Goal: Task Accomplishment & Management: Manage account settings

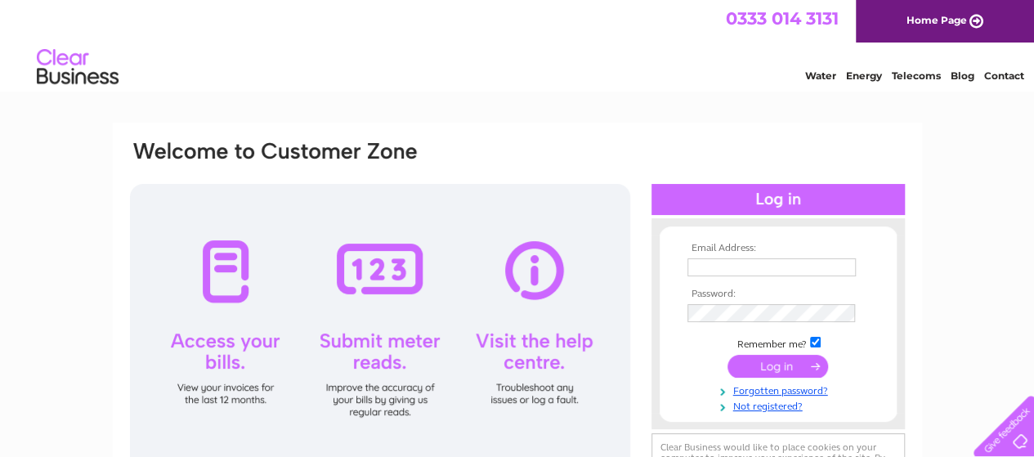
type input "mr.blackmore@unicombox.co.uk"
click at [776, 367] on input "submit" at bounding box center [777, 366] width 101 height 23
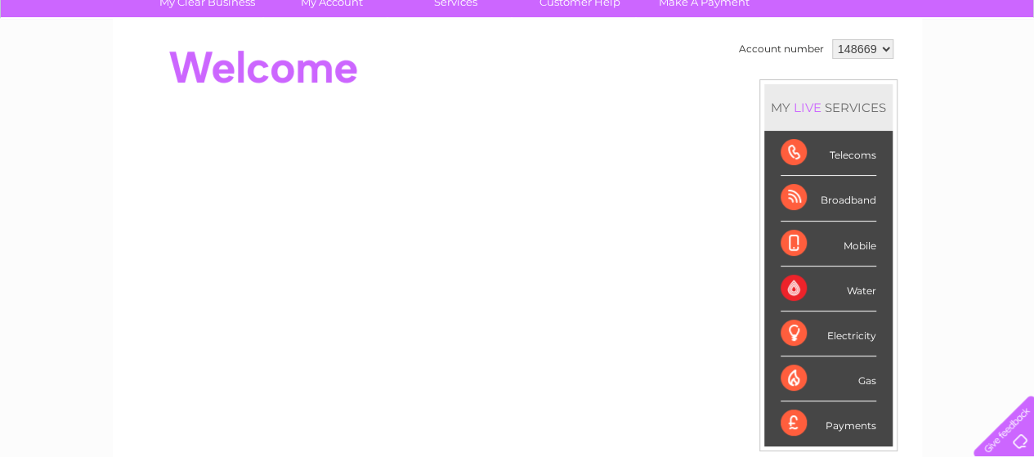
scroll to position [102, 0]
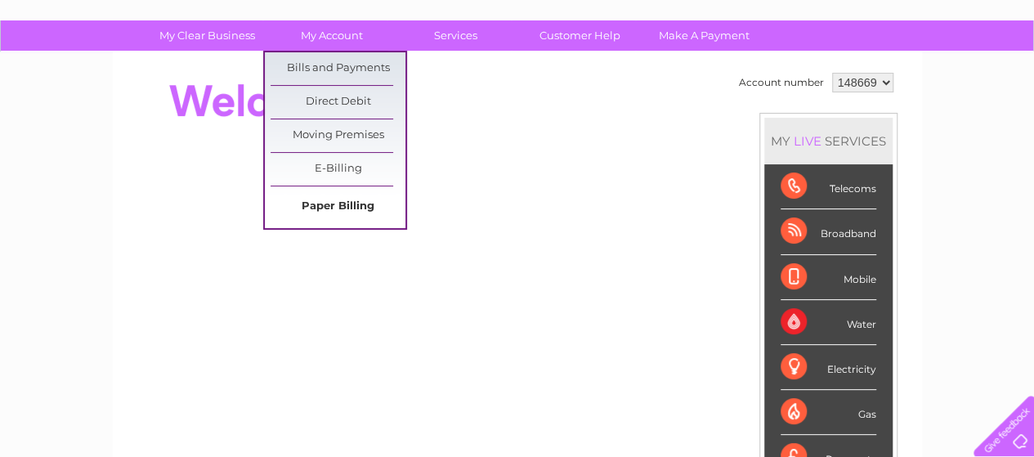
click at [338, 207] on link "Paper Billing" at bounding box center [338, 206] width 135 height 33
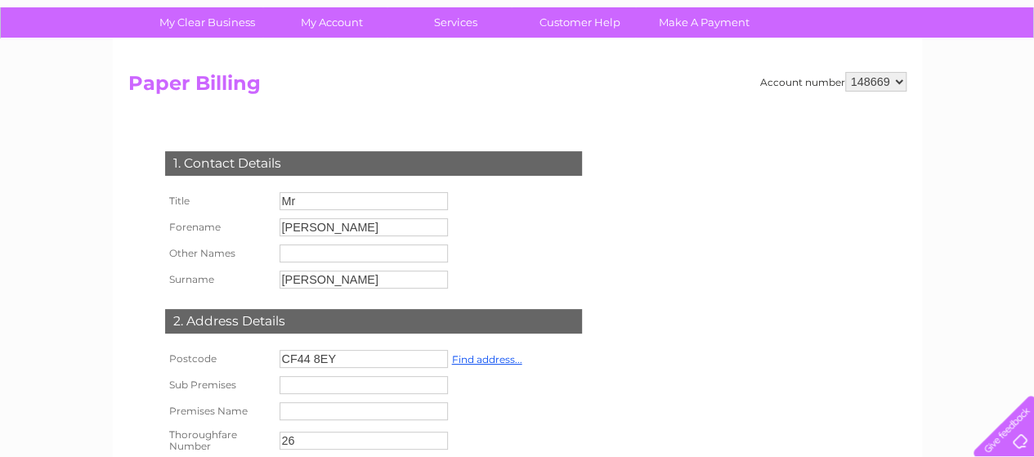
scroll to position [82, 0]
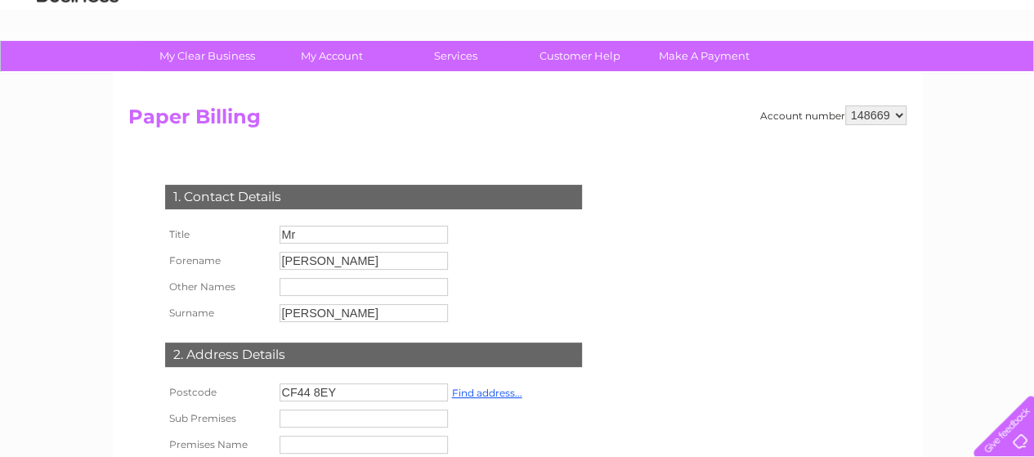
click at [895, 118] on select "148669" at bounding box center [875, 115] width 61 height 20
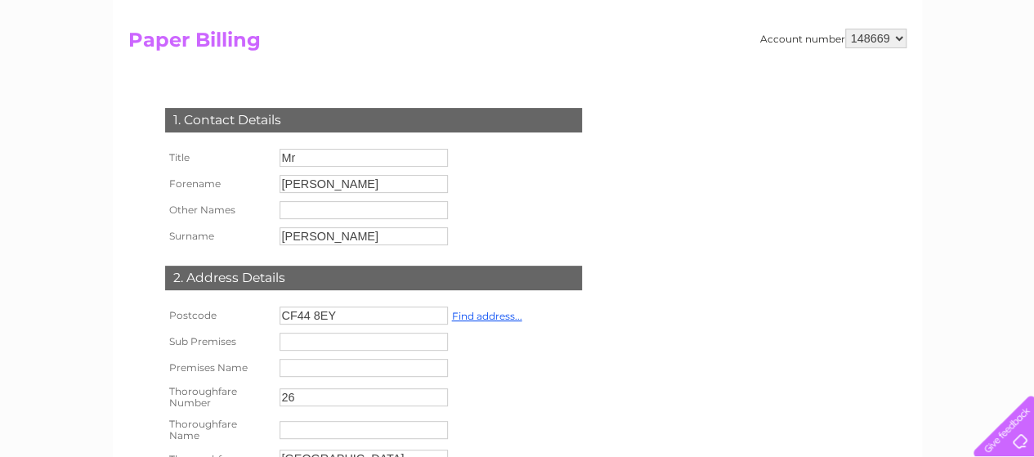
scroll to position [0, 0]
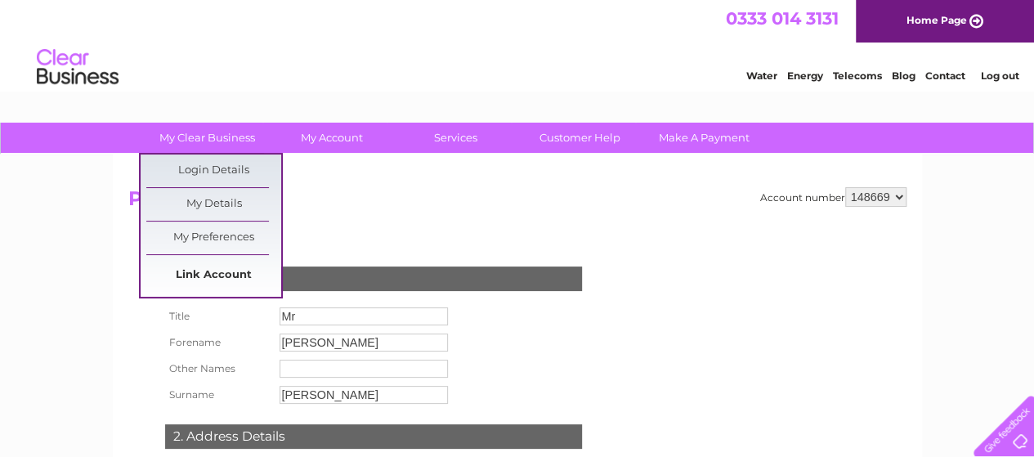
click at [213, 279] on link "Link Account" at bounding box center [213, 275] width 135 height 33
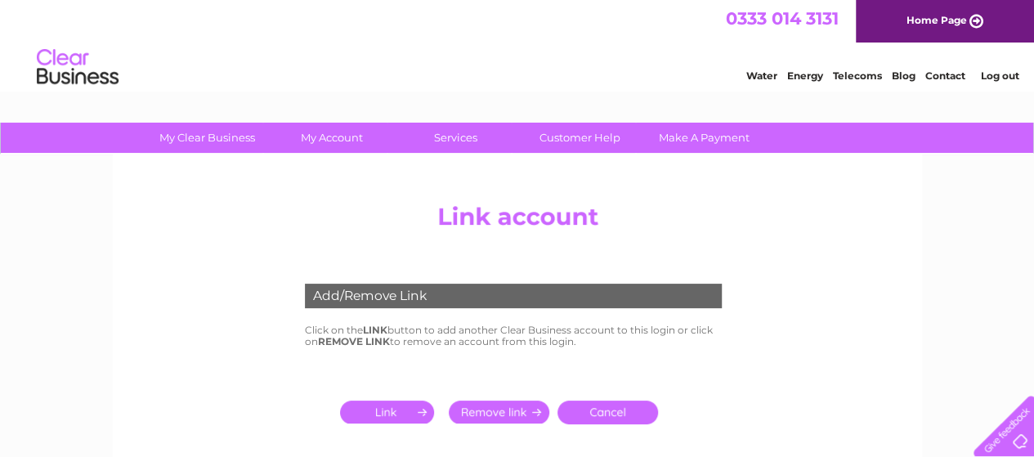
click at [595, 409] on link "Cancel" at bounding box center [607, 412] width 101 height 24
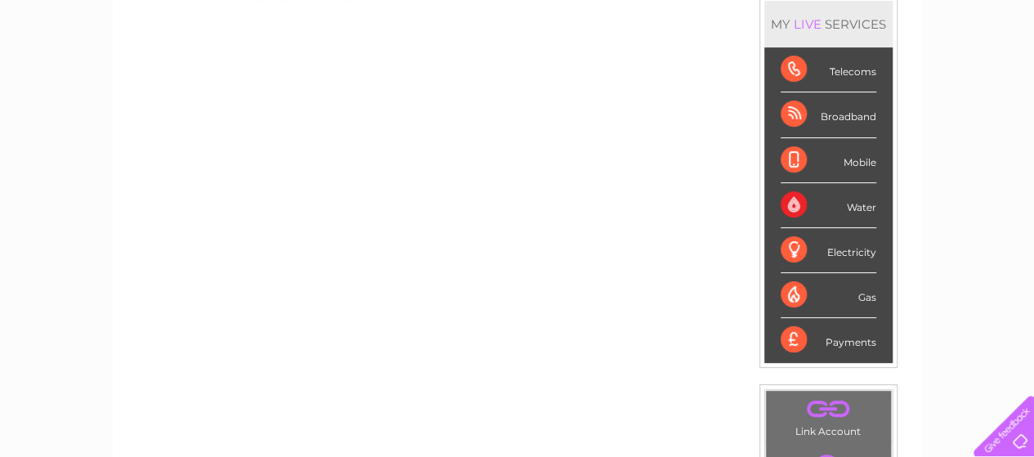
scroll to position [245, 0]
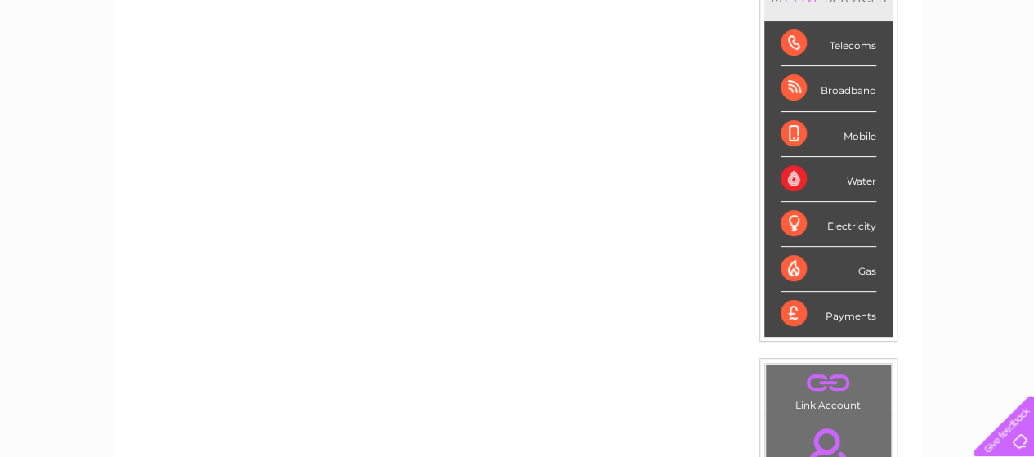
click at [782, 43] on div "Telecoms" at bounding box center [829, 43] width 96 height 45
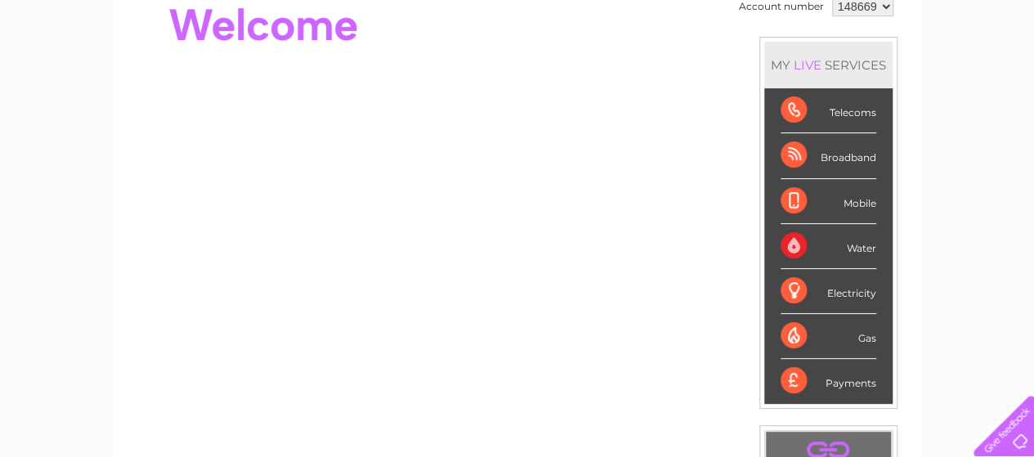
scroll to position [163, 0]
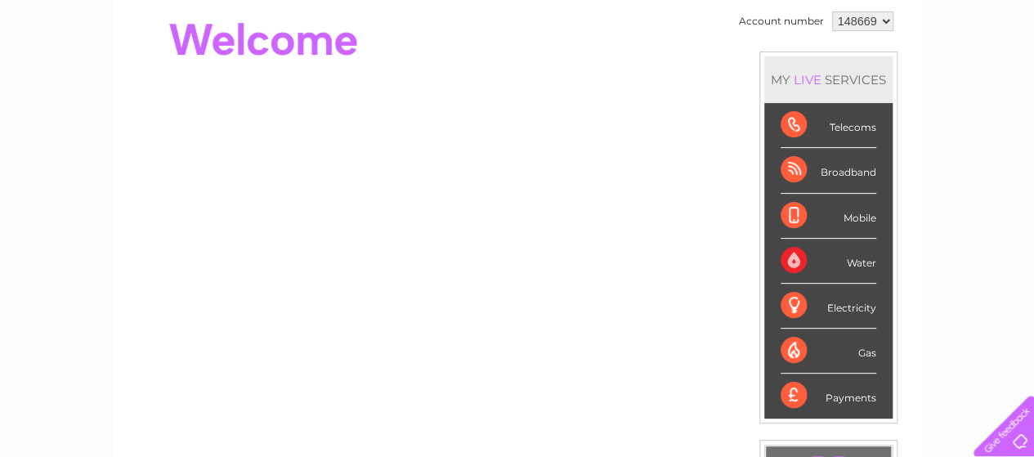
click at [819, 83] on div "LIVE" at bounding box center [807, 80] width 34 height 16
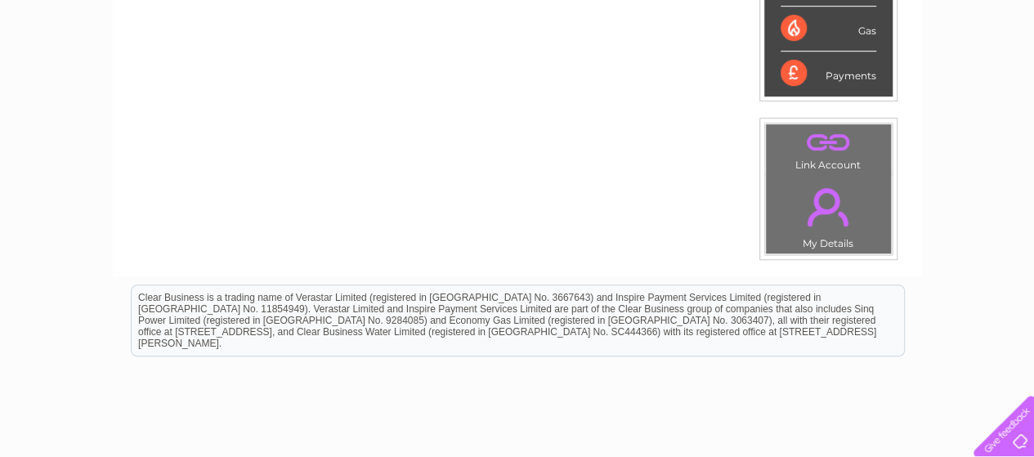
scroll to position [490, 0]
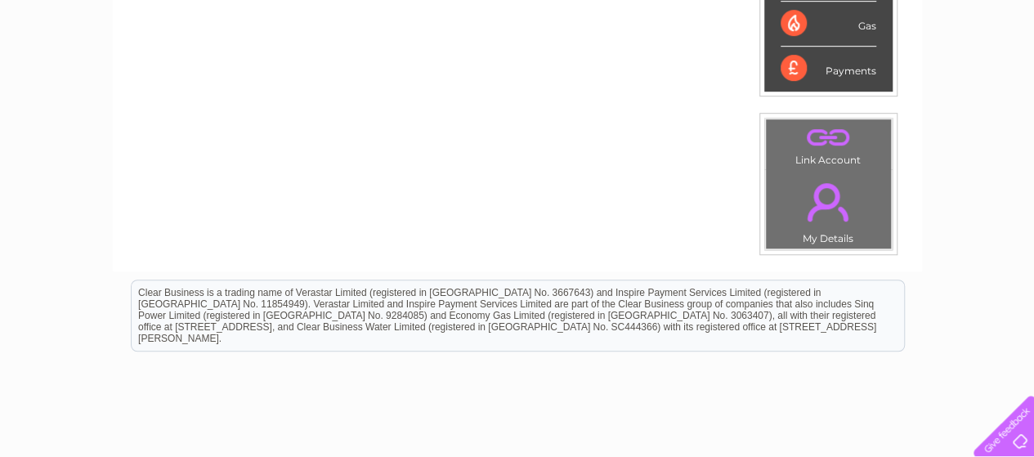
click at [820, 226] on link "." at bounding box center [828, 201] width 117 height 57
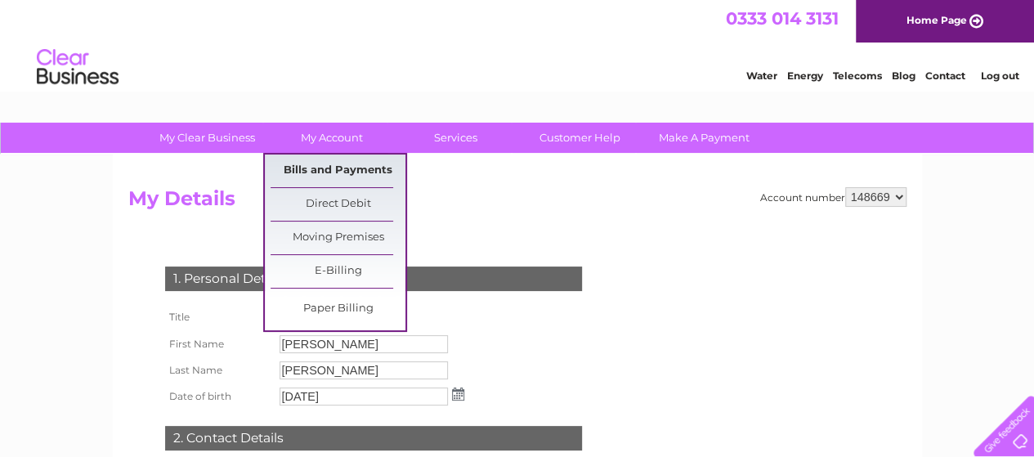
click at [347, 171] on link "Bills and Payments" at bounding box center [338, 170] width 135 height 33
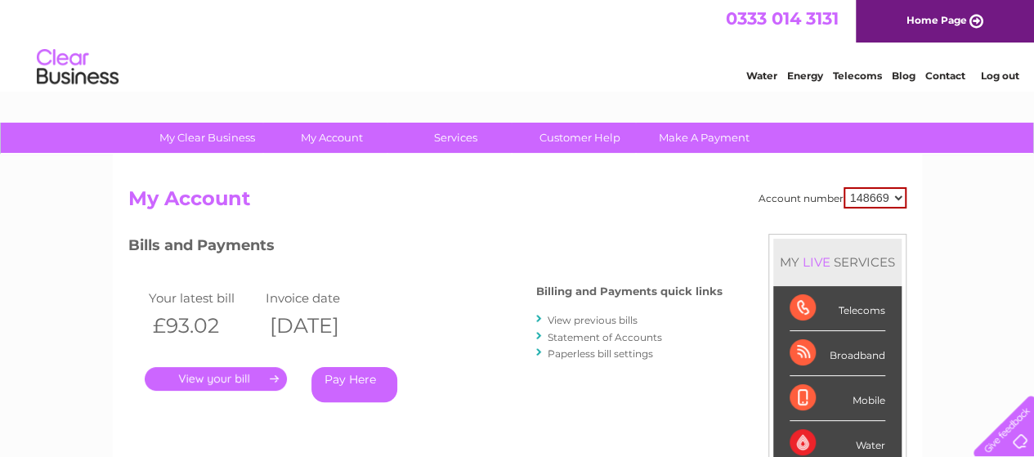
click at [212, 378] on link "." at bounding box center [216, 379] width 142 height 24
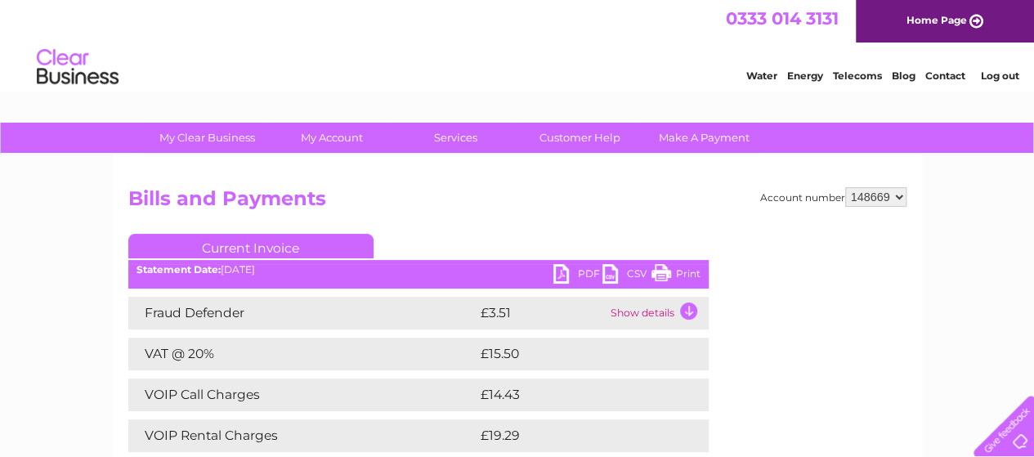
click at [664, 274] on link "Print" at bounding box center [675, 276] width 49 height 24
click at [559, 276] on link "PDF" at bounding box center [577, 276] width 49 height 24
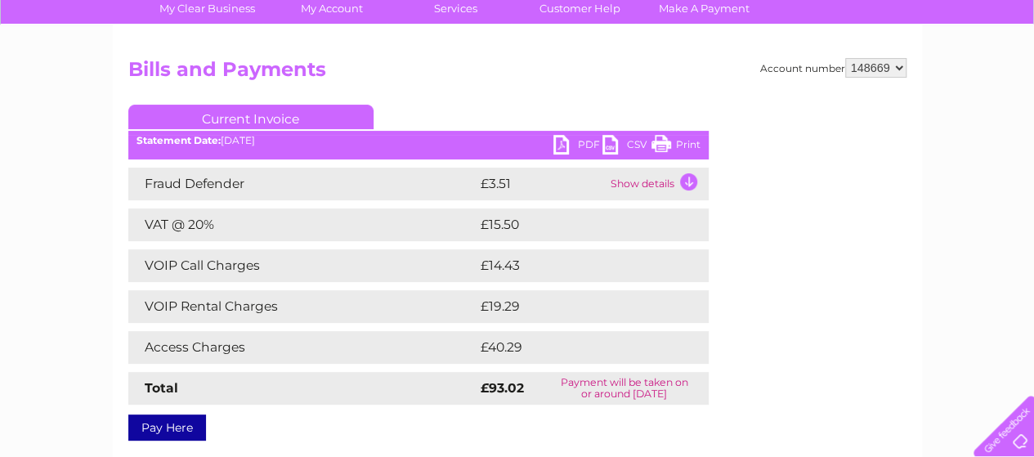
scroll to position [163, 0]
